Goal: Task Accomplishment & Management: Use online tool/utility

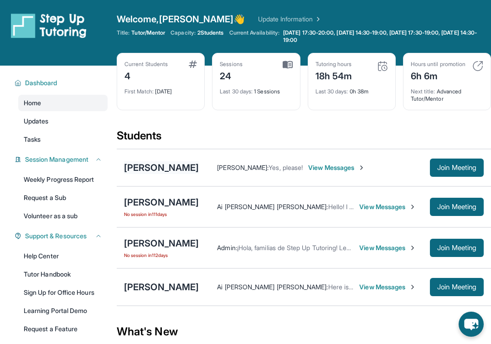
click at [155, 174] on div "[PERSON_NAME]" at bounding box center [161, 167] width 75 height 13
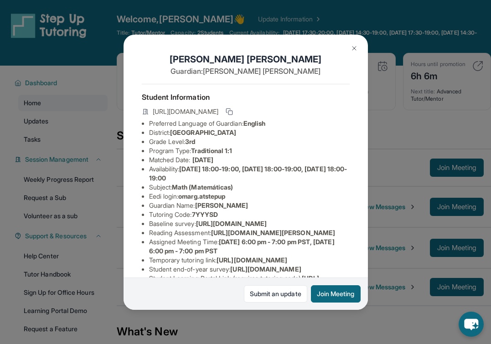
drag, startPoint x: 329, startPoint y: 111, endPoint x: 152, endPoint y: 109, distance: 176.9
click at [152, 109] on div "[URL][DOMAIN_NAME]" at bounding box center [246, 112] width 208 height 13
copy span "[URL][DOMAIN_NAME]"
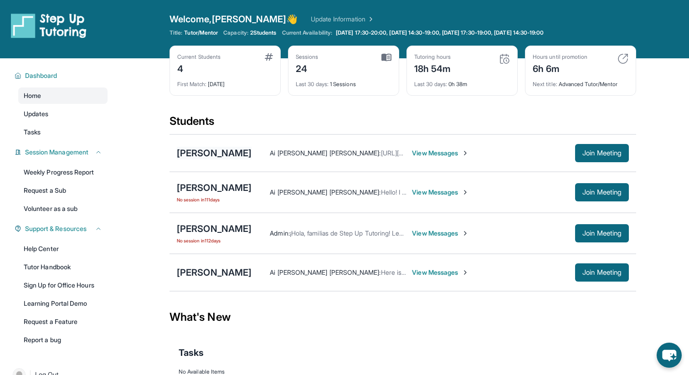
click at [219, 154] on div "[PERSON_NAME]" at bounding box center [214, 153] width 75 height 13
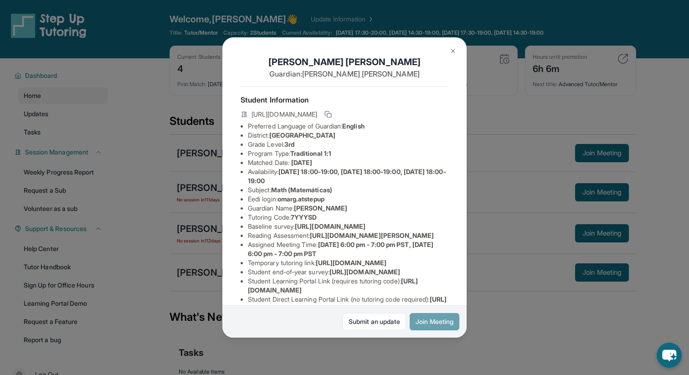
click at [437, 316] on button "Join Meeting" at bounding box center [435, 321] width 50 height 17
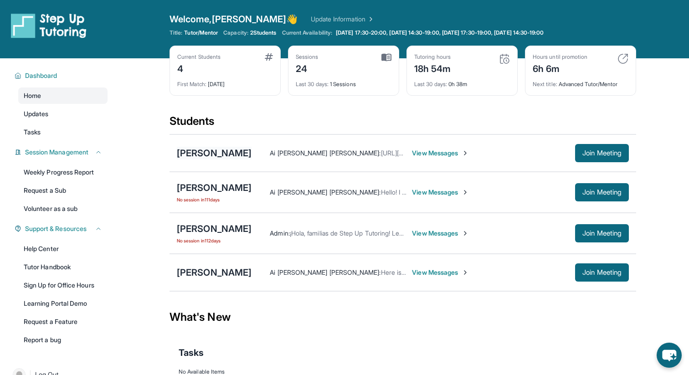
click at [210, 155] on div "[PERSON_NAME]" at bounding box center [214, 153] width 75 height 13
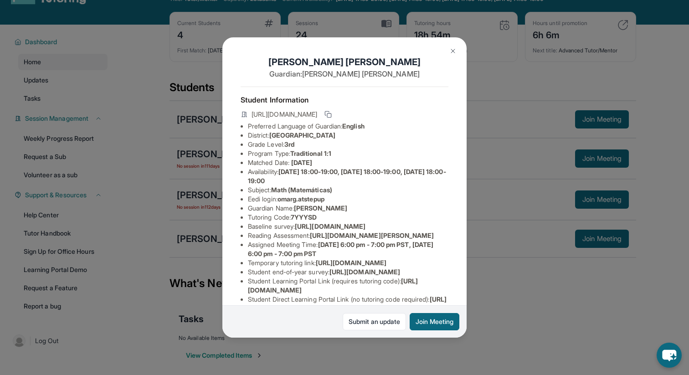
scroll to position [0, 325]
drag, startPoint x: 249, startPoint y: 237, endPoint x: 404, endPoint y: 255, distance: 155.9
click at [366, 230] on span "https://airtable.com/apprlfn8WjpjBUn2G/shrK0QR6AaNyG5psY?prefill_Type%20of%20Fo…" at bounding box center [330, 226] width 71 height 8
copy span "https://airtable.com/apprlfn8WjpjBUn2G/shrK0QR6AaNyG5psY?prefill_Type%20of%20Fo…"
click at [449, 55] on button at bounding box center [453, 51] width 18 height 18
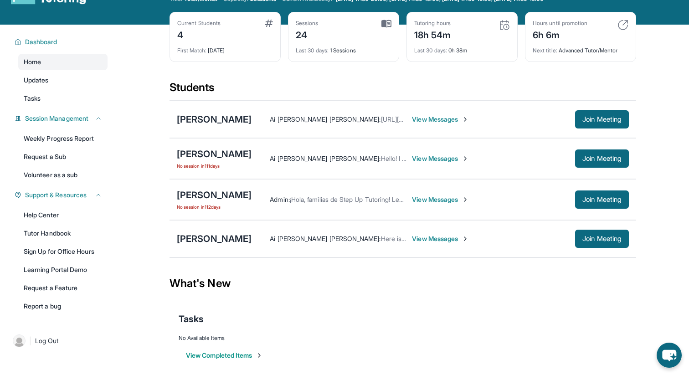
scroll to position [0, 0]
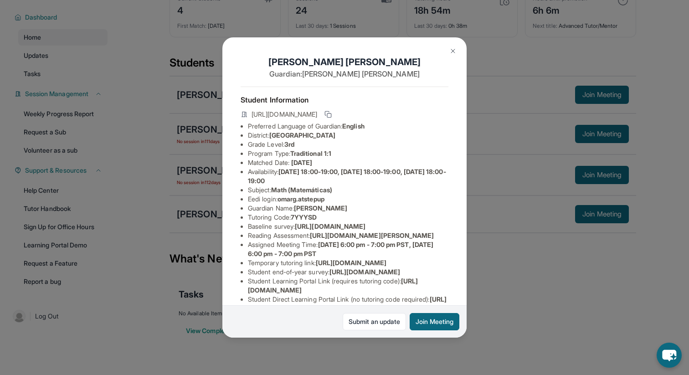
scroll to position [61, 0]
